Goal: Task Accomplishment & Management: Complete application form

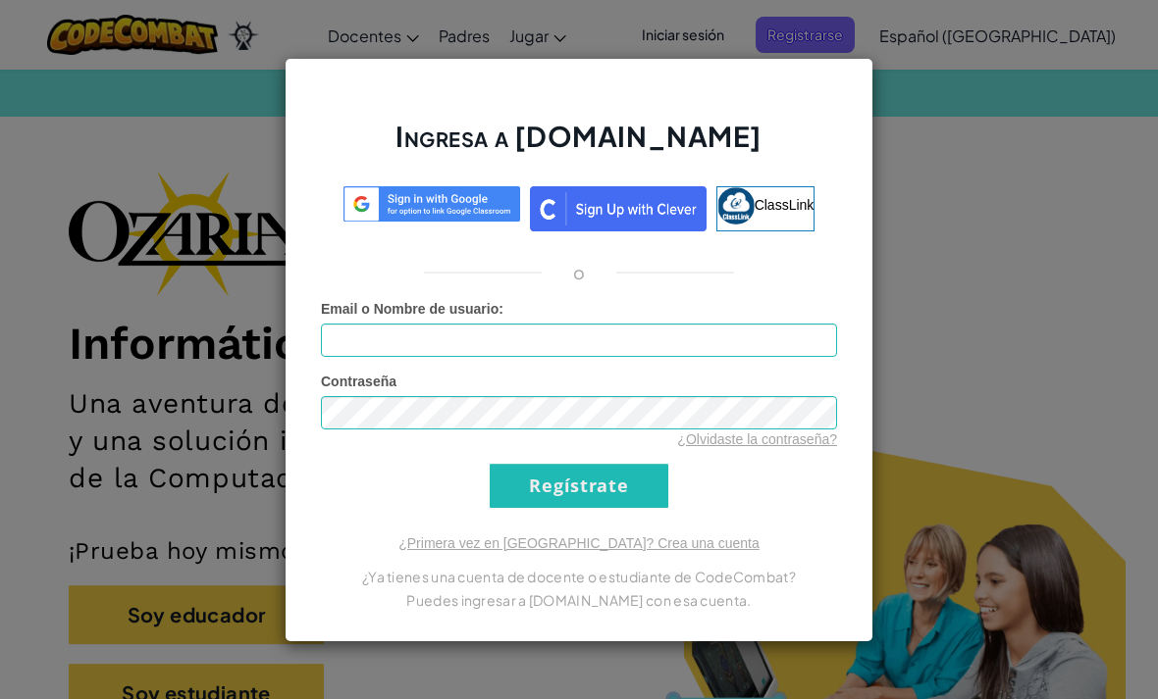
click at [916, 128] on div "Ingresa a [DOMAIN_NAME] ClassLink o Error desconocido. Email o Nombre de usuari…" at bounding box center [579, 349] width 1158 height 699
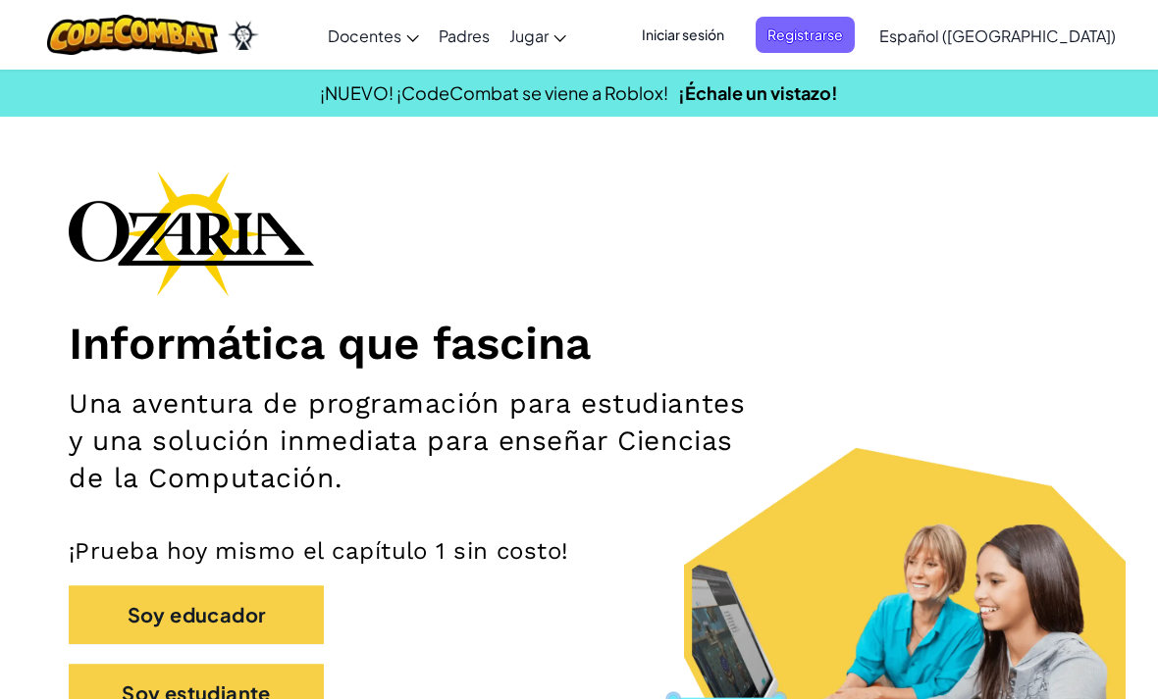
click at [735, 28] on span "Iniciar sesión" at bounding box center [683, 35] width 106 height 36
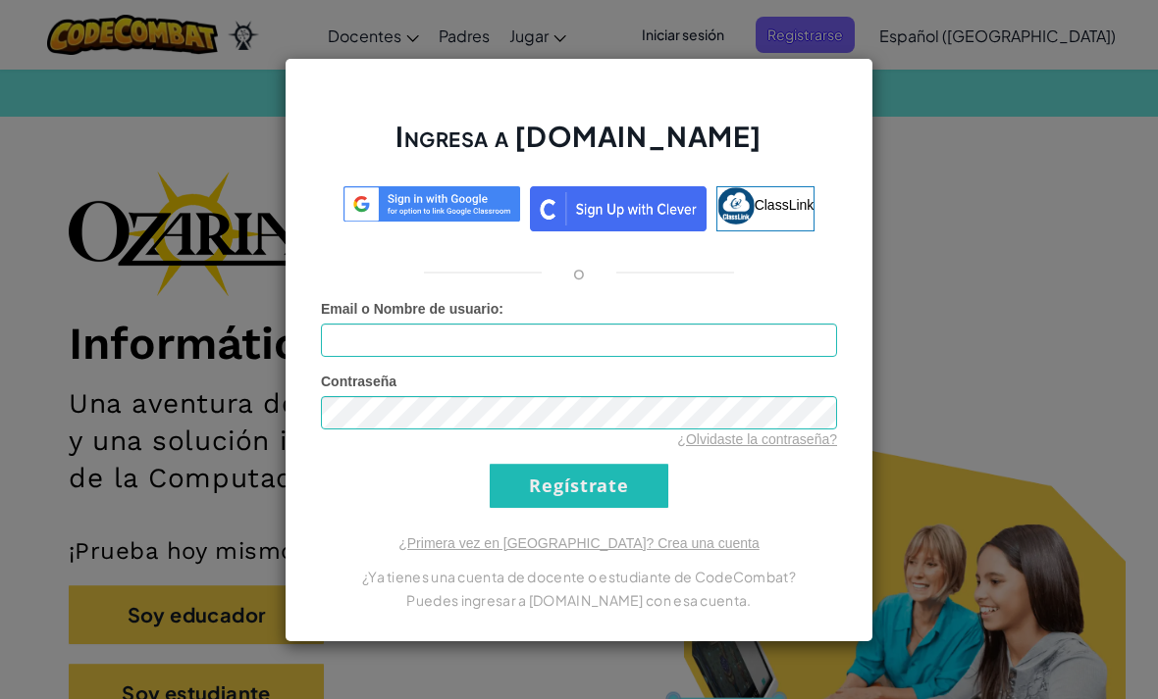
click at [869, 200] on div "Ingresa a [DOMAIN_NAME] ClassLink o Error desconocido. Email o Nombre de usuari…" at bounding box center [578, 350] width 589 height 585
click at [949, 233] on div "Ingresa a [DOMAIN_NAME] ClassLink o Error desconocido. Email o Nombre de usuari…" at bounding box center [579, 349] width 1158 height 699
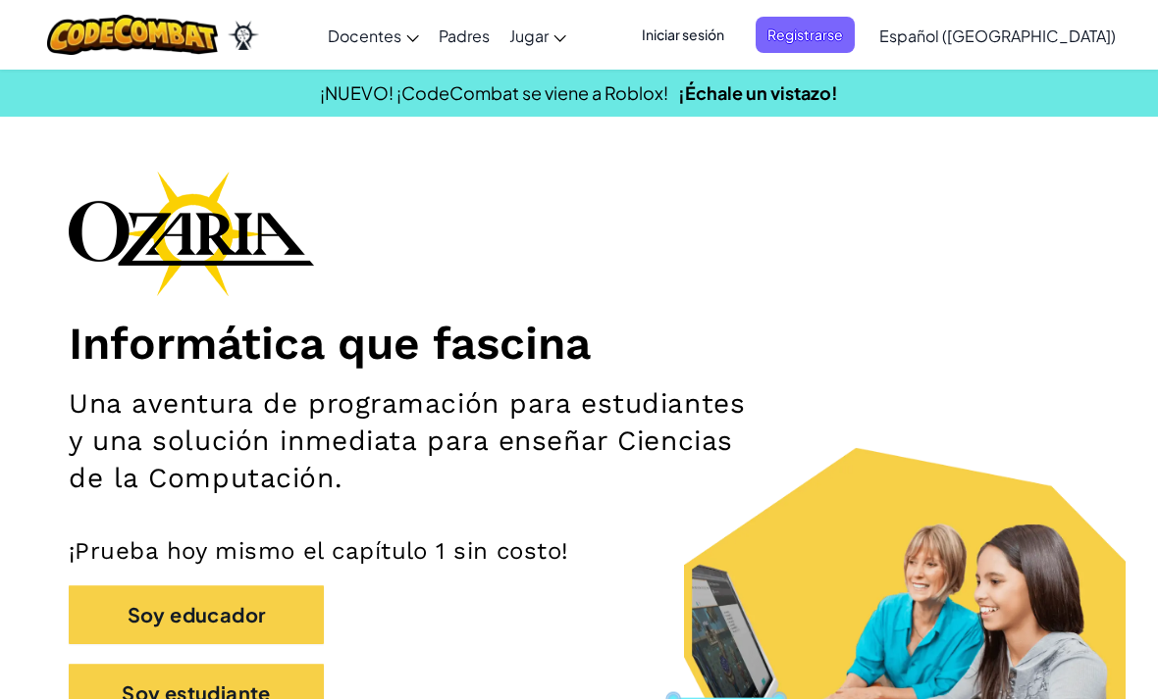
click at [723, 31] on span "Iniciar sesión" at bounding box center [683, 35] width 106 height 36
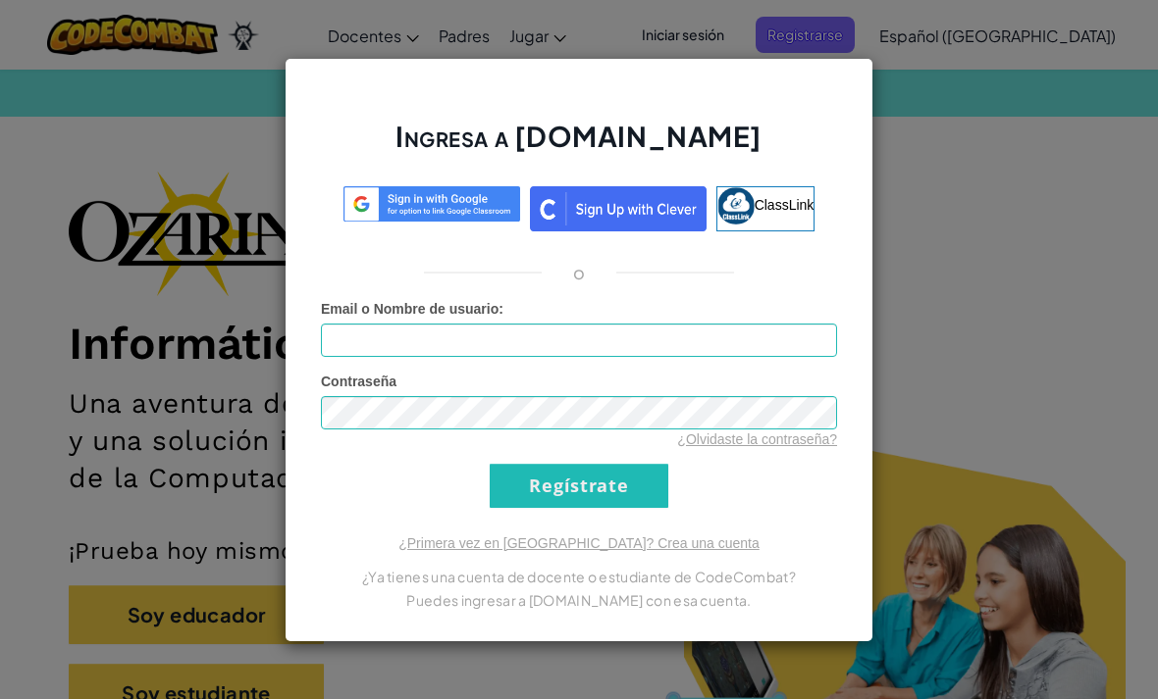
click at [754, 379] on div "Contraseña ¿Olvidaste la contraseña?" at bounding box center [579, 411] width 516 height 78
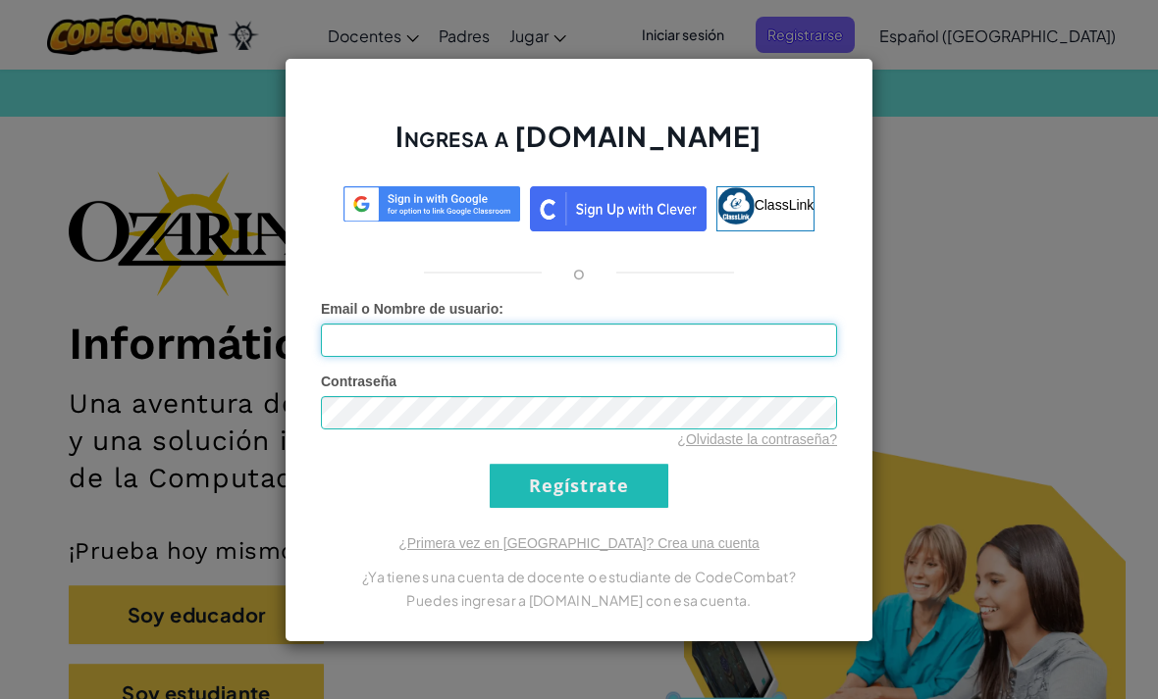
click at [726, 354] on input "Email o Nombre de usuario :" at bounding box center [579, 340] width 516 height 33
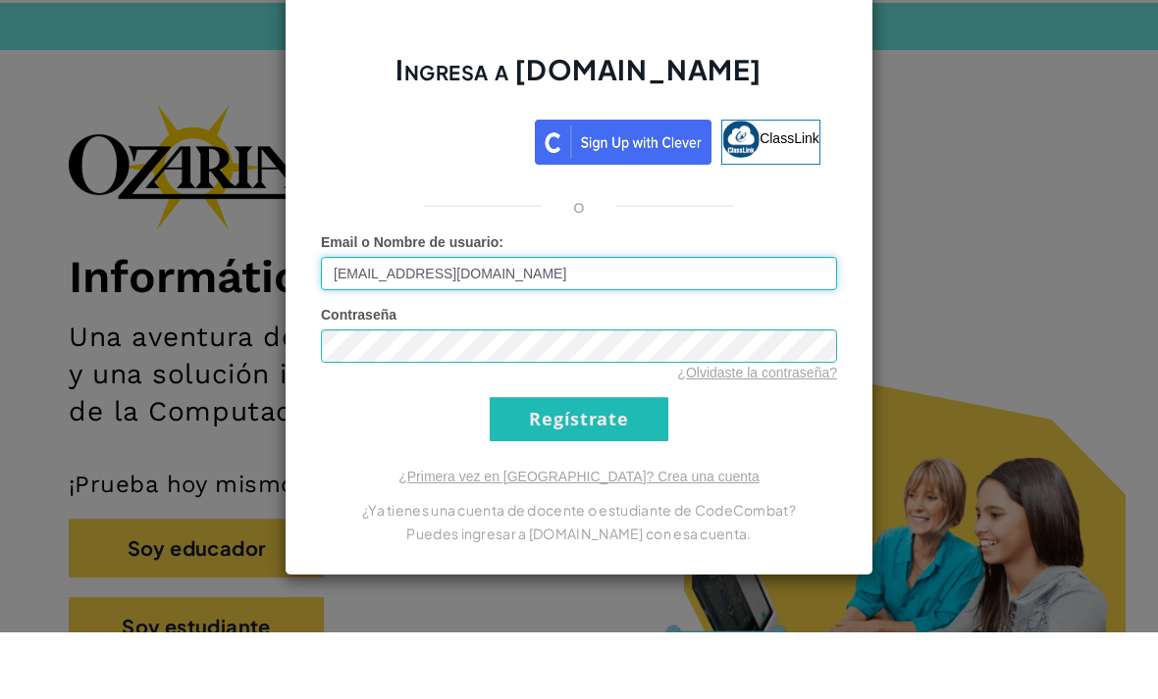
type input "[EMAIL_ADDRESS][DOMAIN_NAME]"
click at [221, 122] on div "Ingresa a [DOMAIN_NAME] ClassLink o Error desconocido. Email o Nombre de usuari…" at bounding box center [579, 349] width 1158 height 699
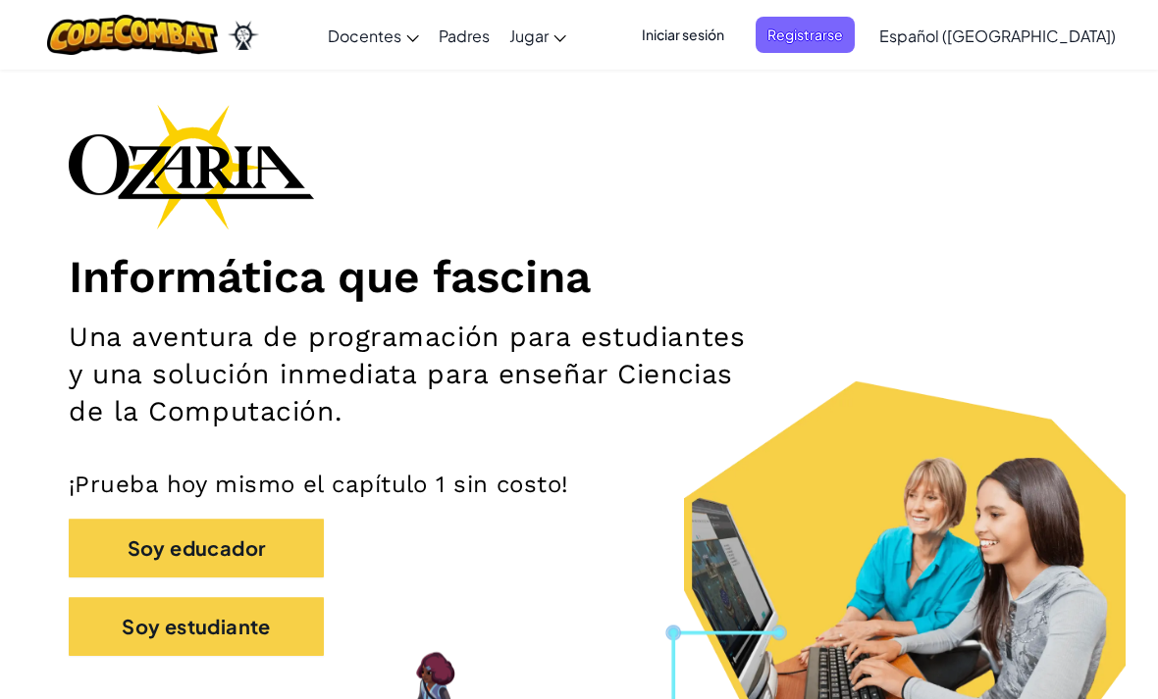
click at [736, 41] on span "Iniciar sesión" at bounding box center [683, 35] width 106 height 36
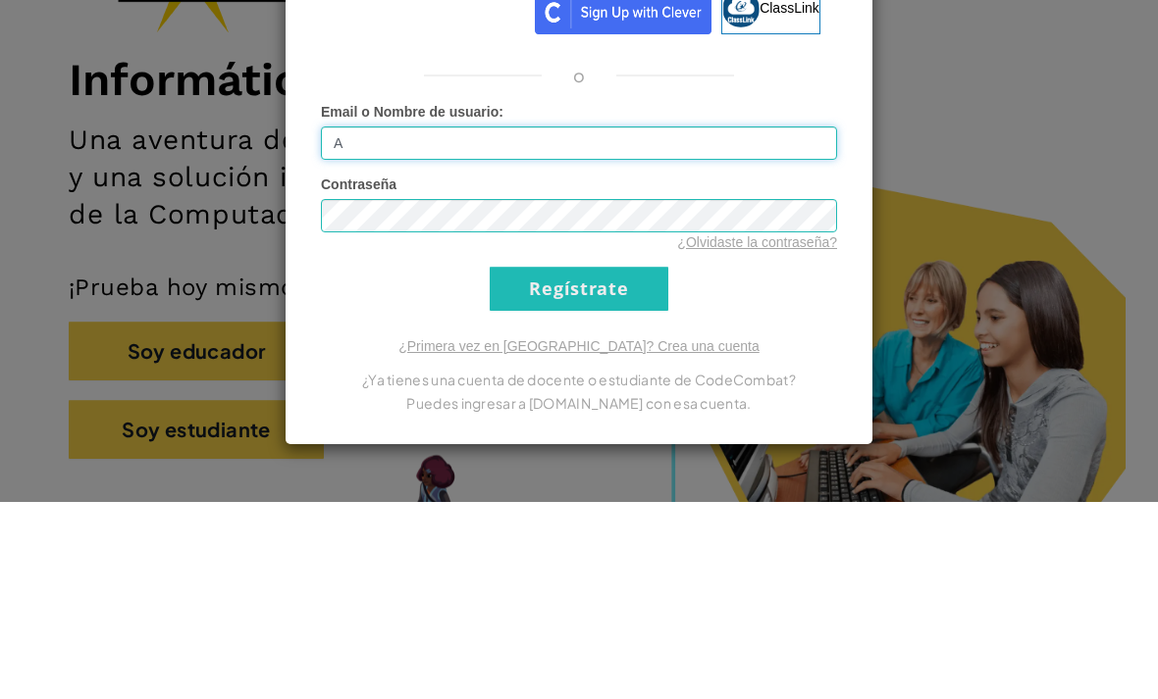
scroll to position [264, 0]
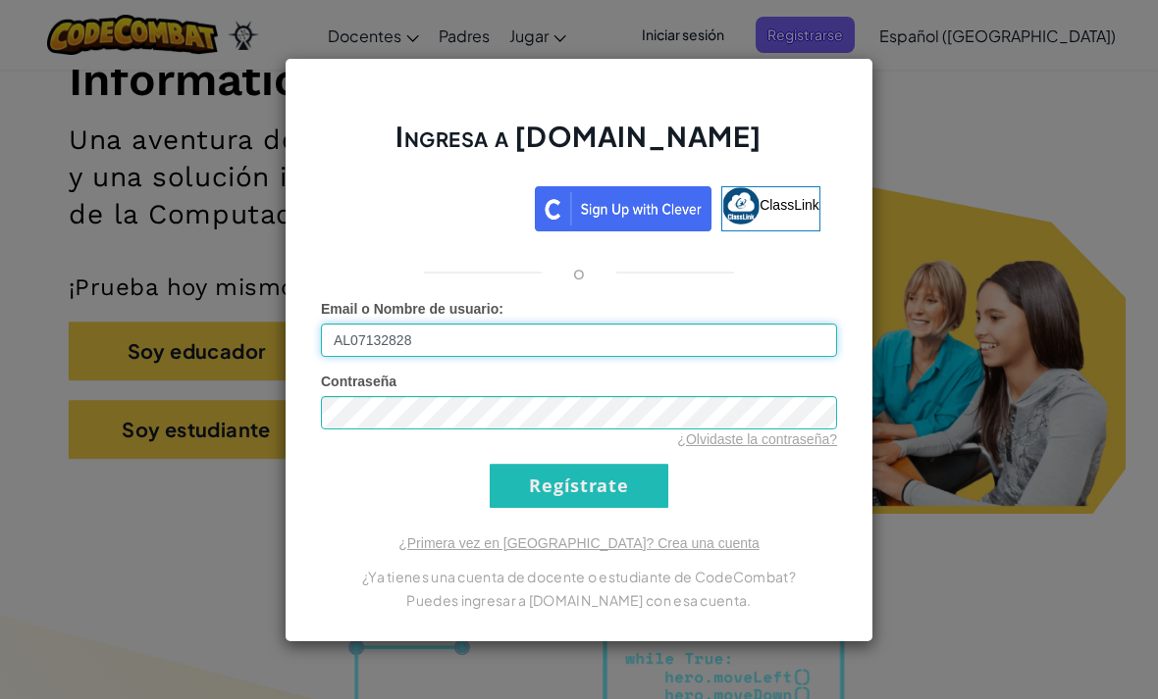
click at [508, 343] on input "AL07132828" at bounding box center [579, 340] width 516 height 33
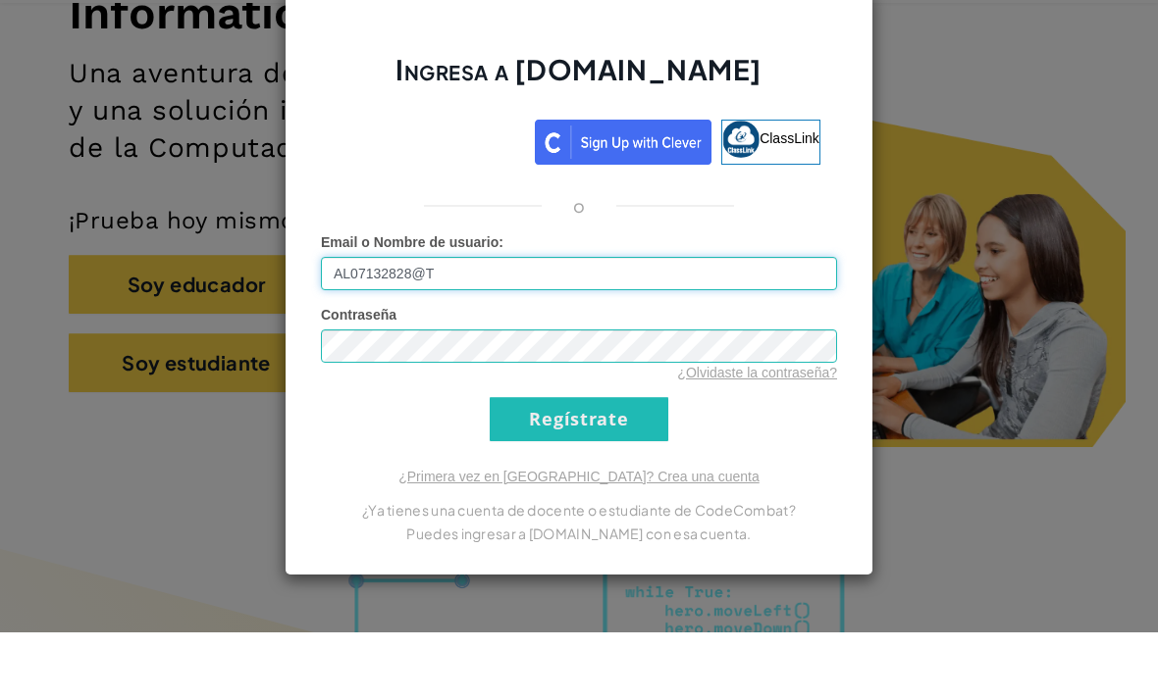
scroll to position [331, 0]
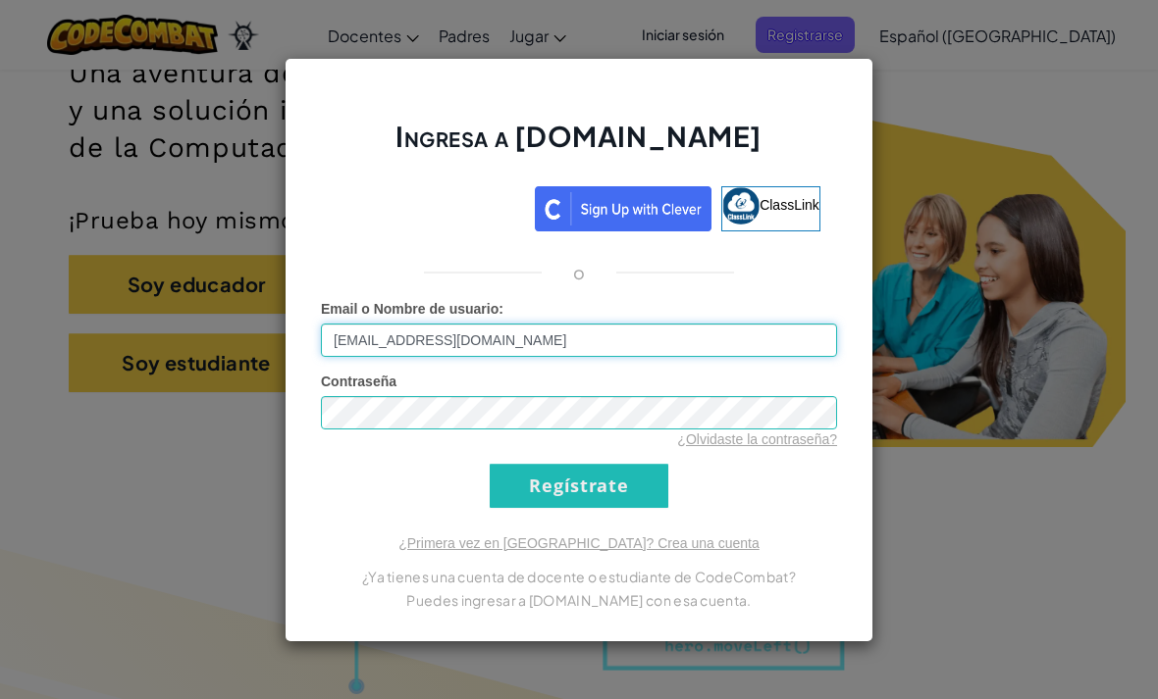
type input "[EMAIL_ADDRESS][DOMAIN_NAME]"
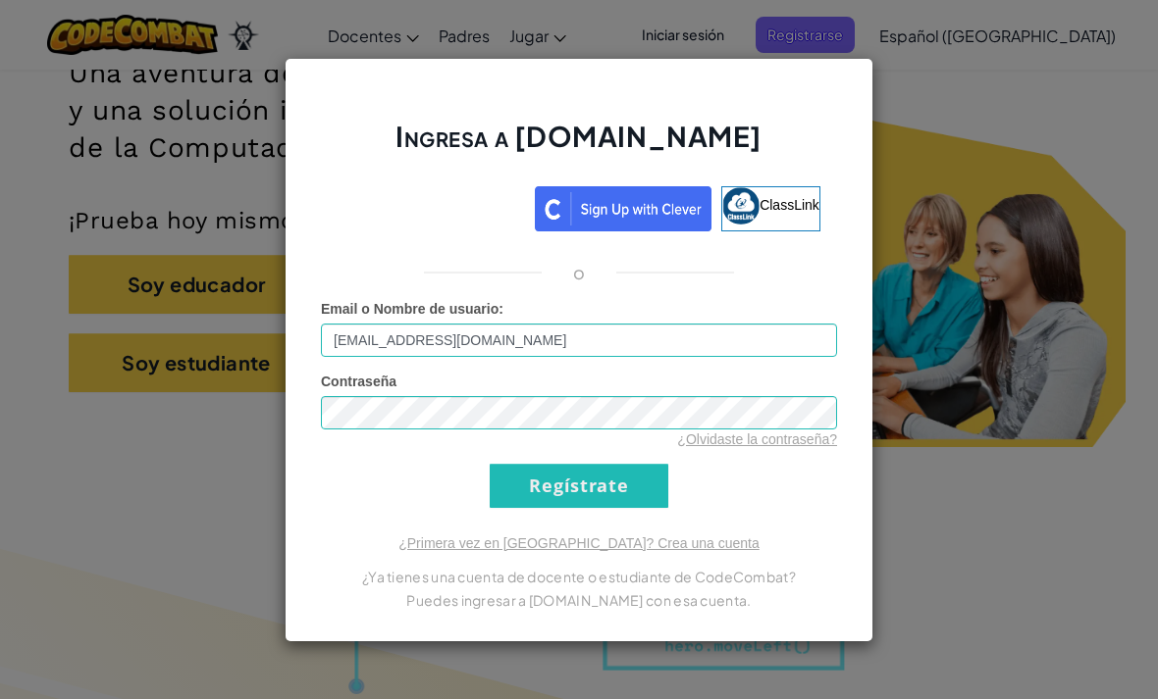
click at [626, 392] on div "Contraseña ¿Olvidaste la contraseña?" at bounding box center [579, 411] width 516 height 78
click at [620, 485] on input "Regístrate" at bounding box center [579, 486] width 179 height 44
